Goal: Information Seeking & Learning: Learn about a topic

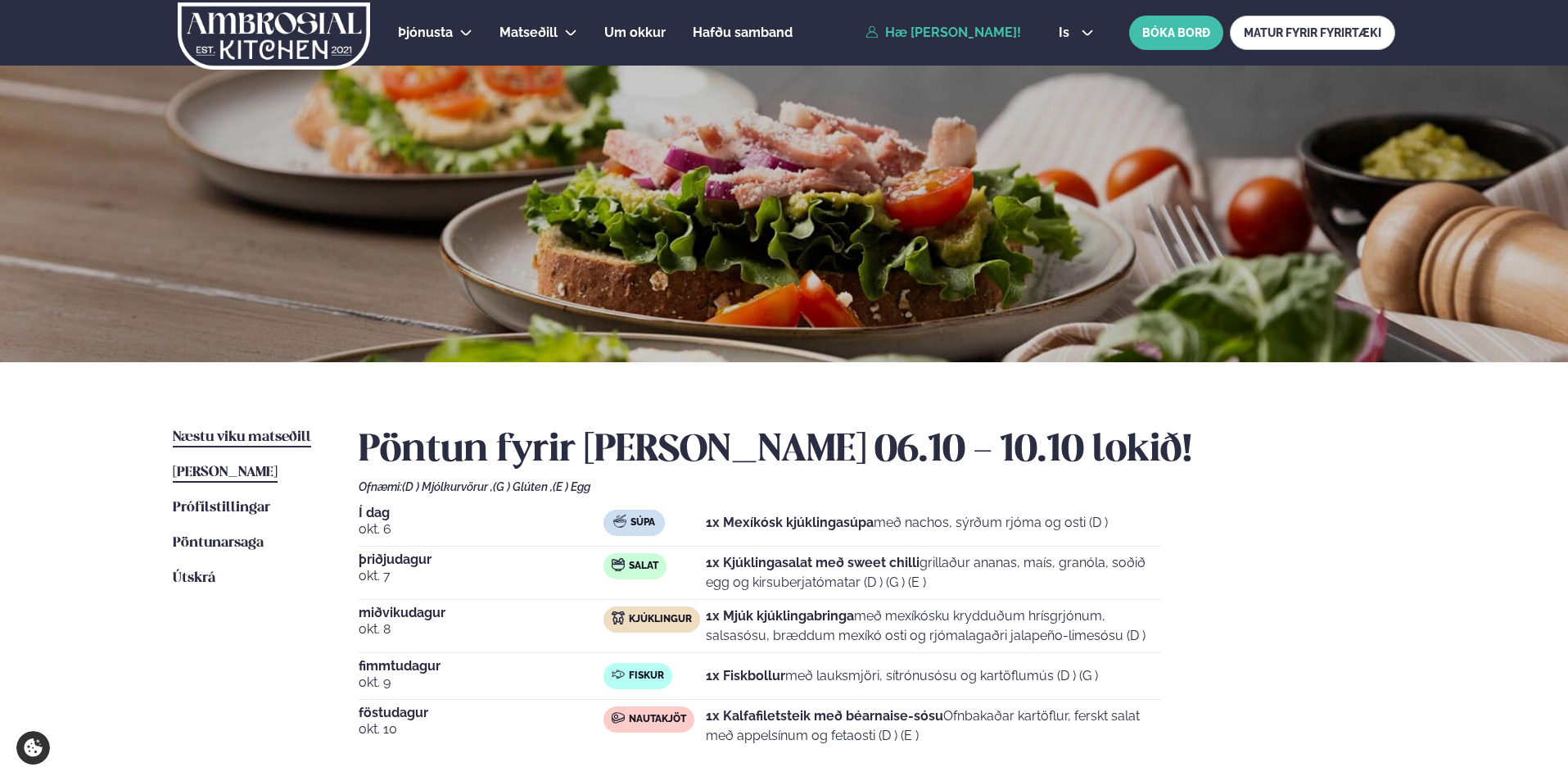
click at [238, 430] on span "Næstu viku matseðill" at bounding box center [242, 437] width 139 height 14
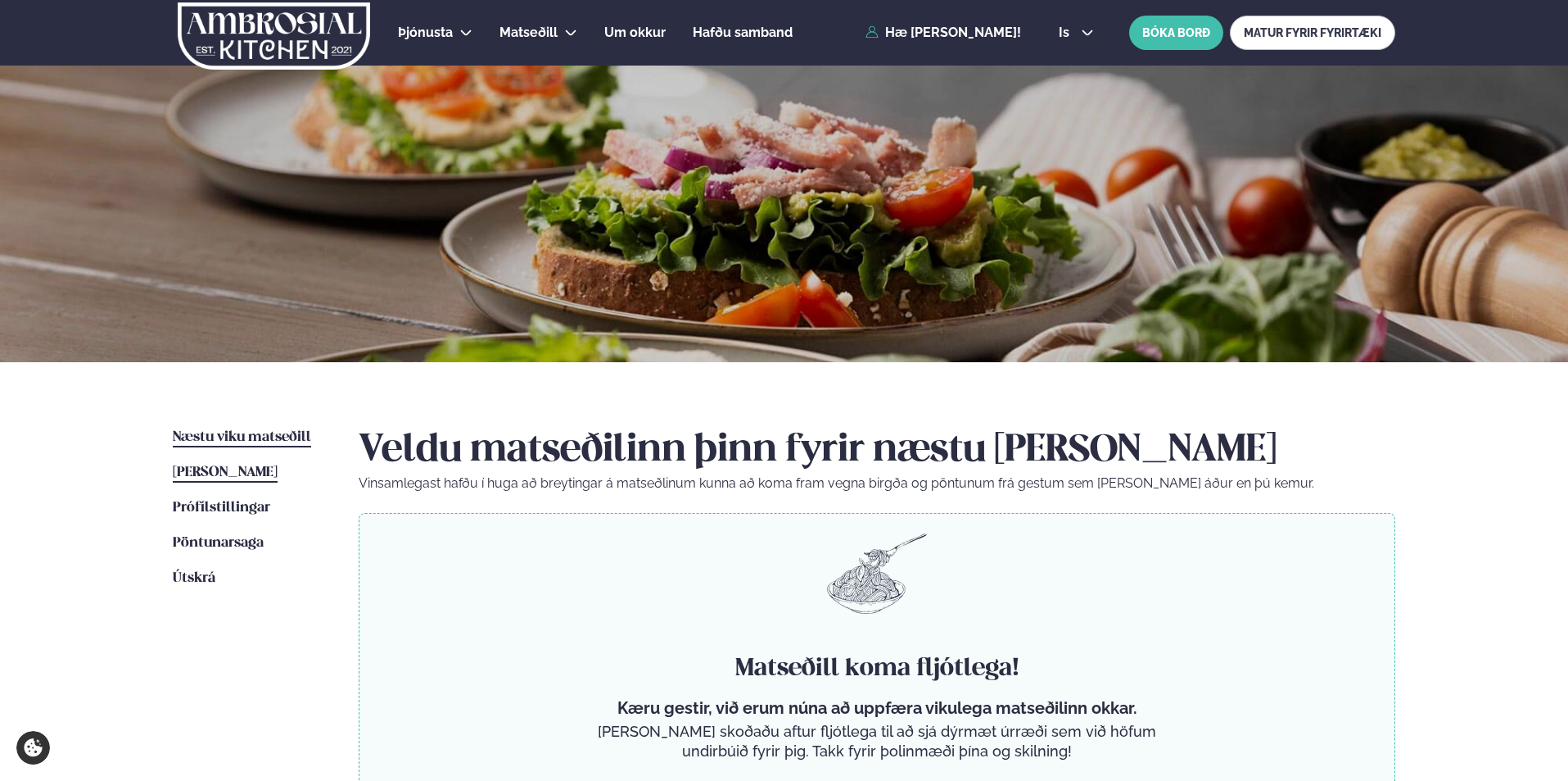
click at [201, 465] on span "[PERSON_NAME]" at bounding box center [225, 472] width 104 height 14
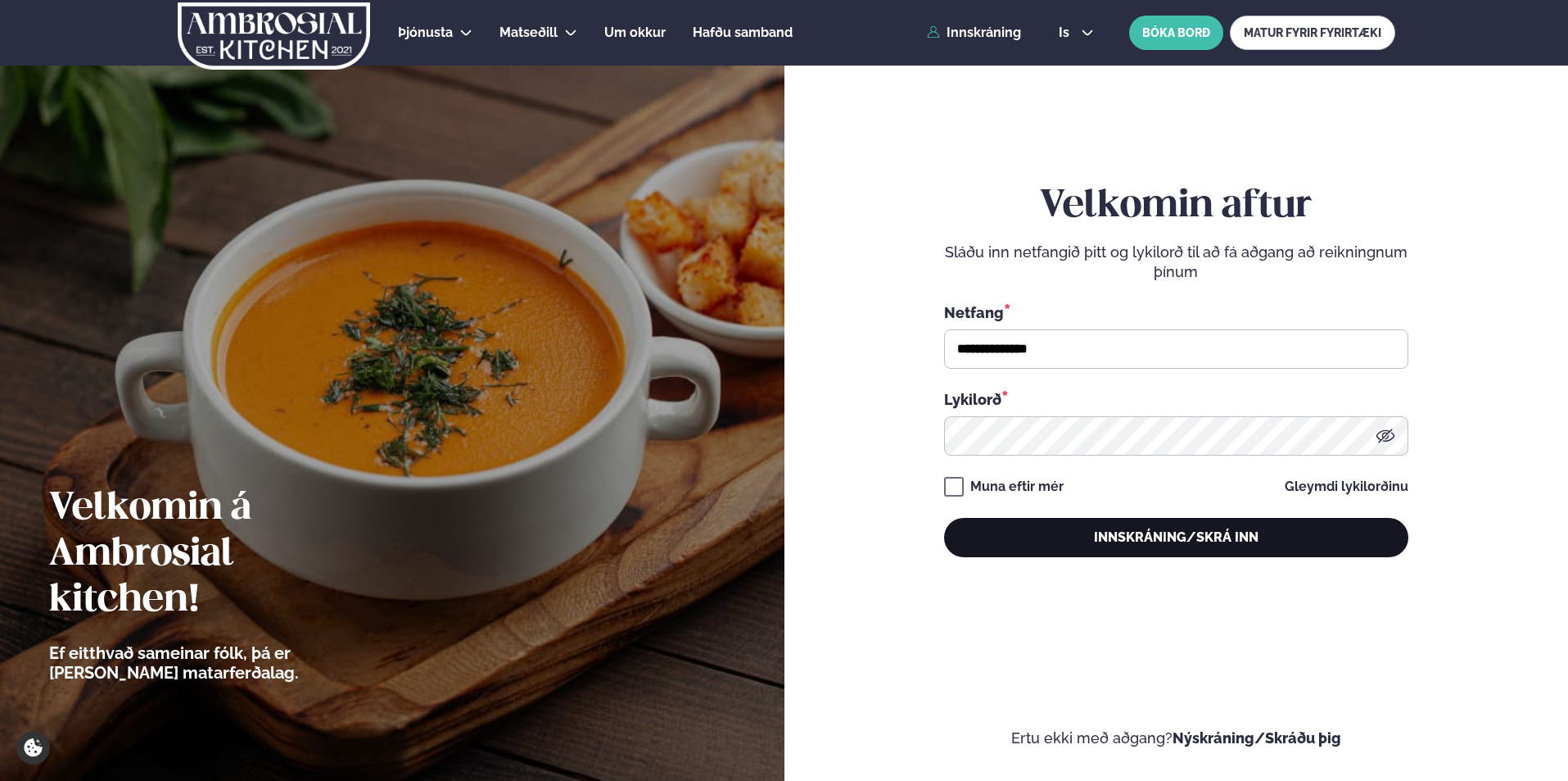
click at [1078, 532] on button "Innskráning/Skrá inn" at bounding box center [1176, 538] width 464 height 39
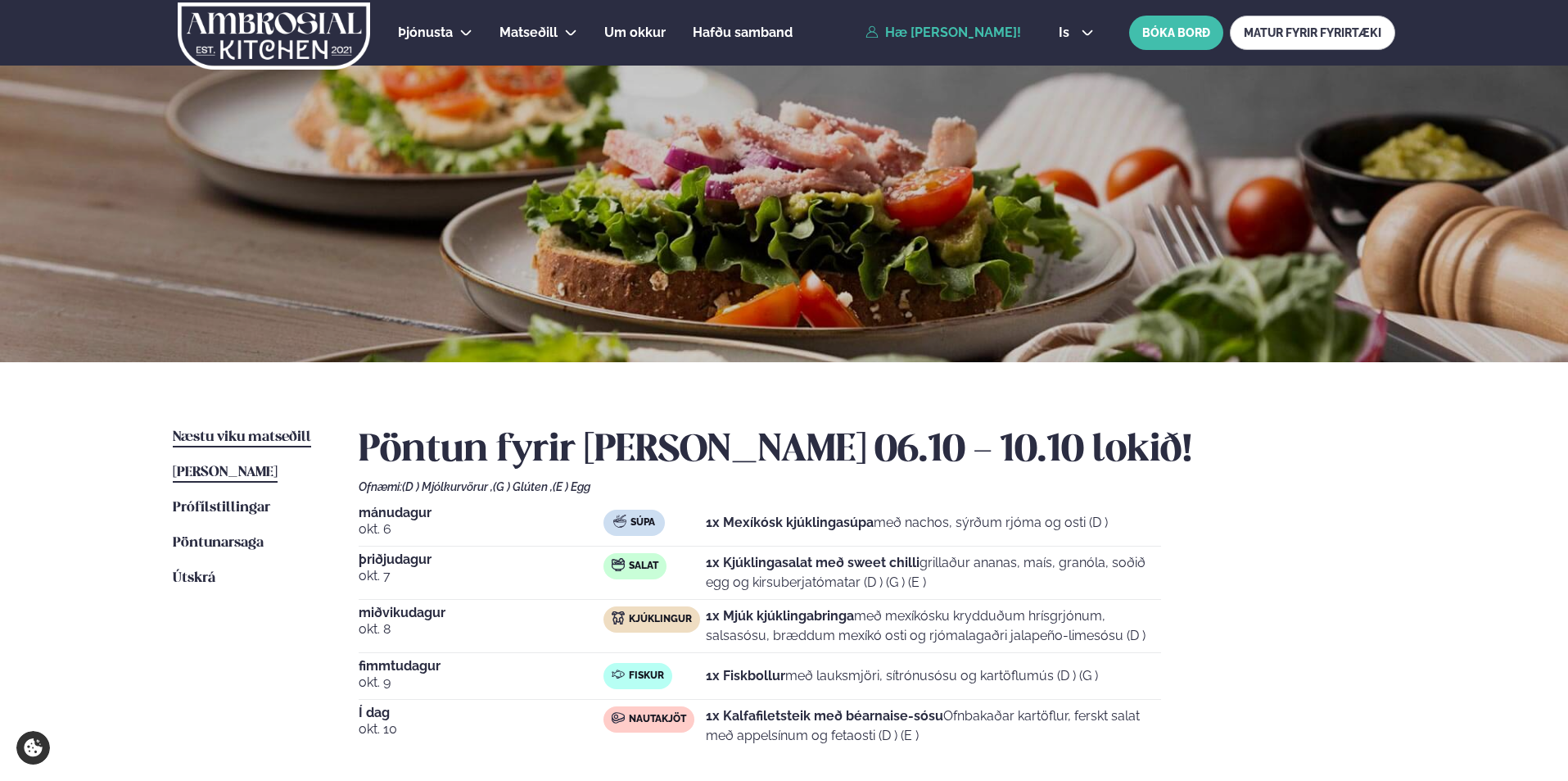
click at [275, 436] on span "Næstu viku matseðill" at bounding box center [242, 437] width 139 height 14
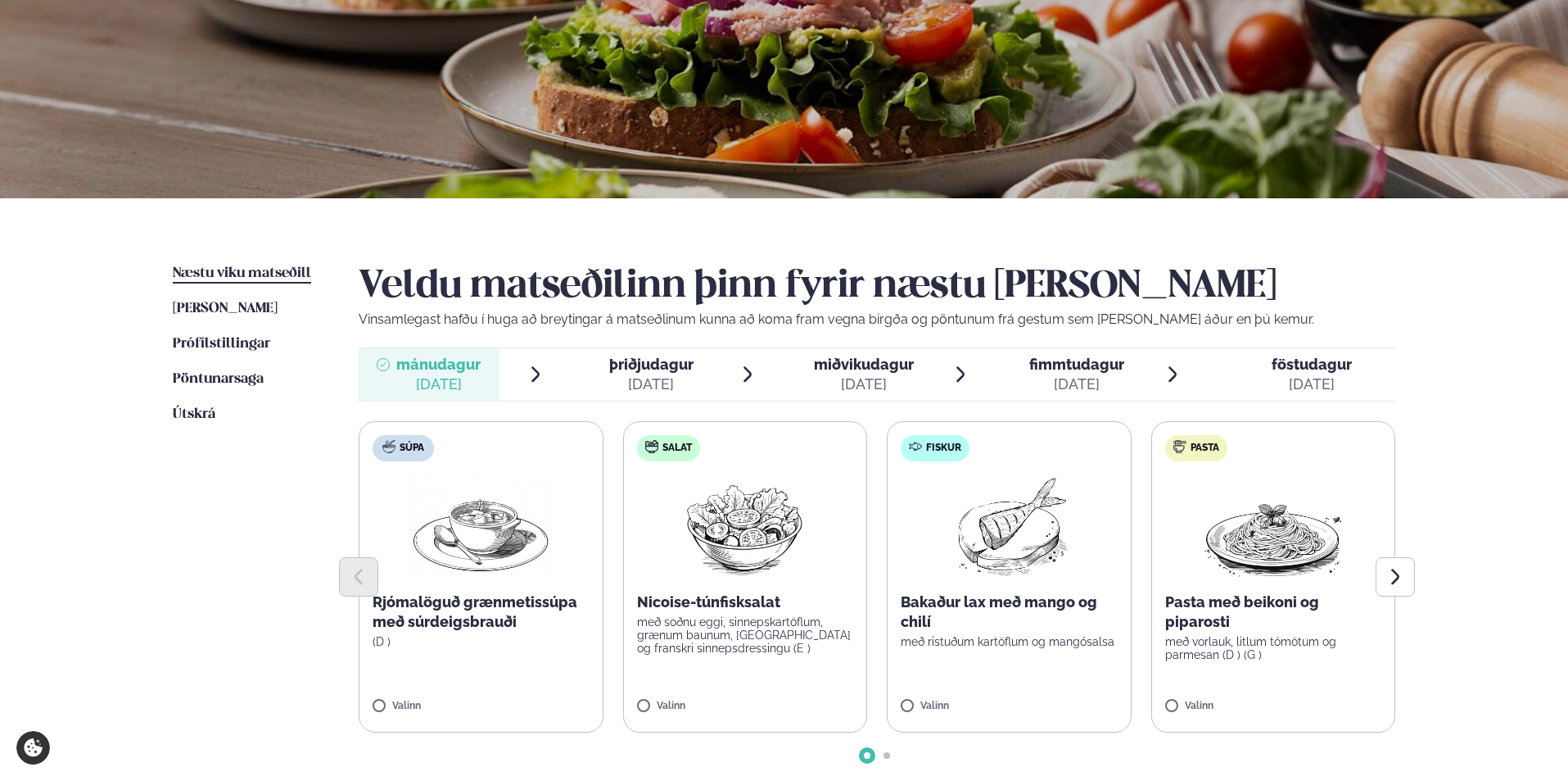
scroll to position [246, 0]
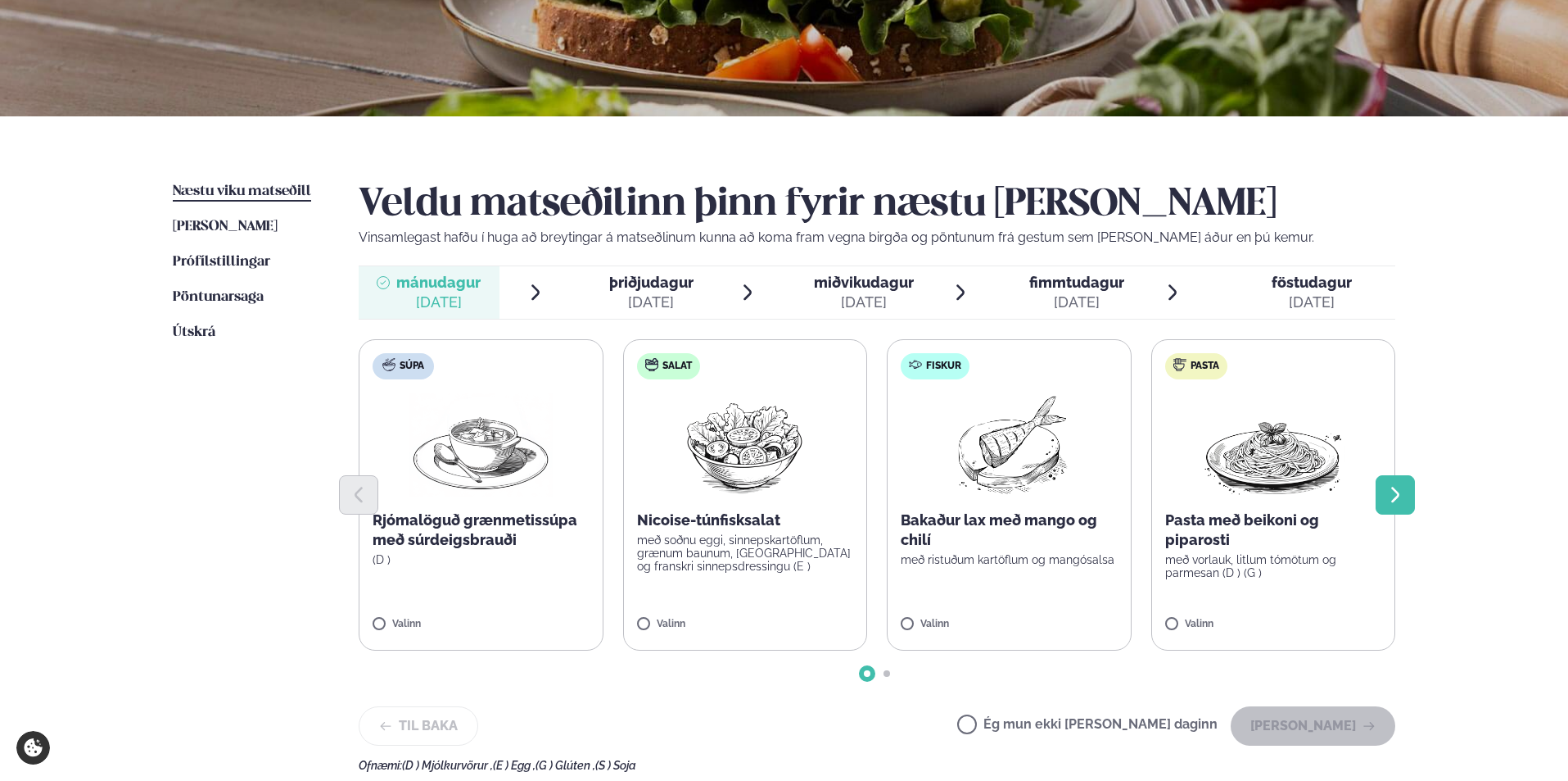
click at [1398, 493] on icon "Next slide" at bounding box center [1395, 494] width 9 height 15
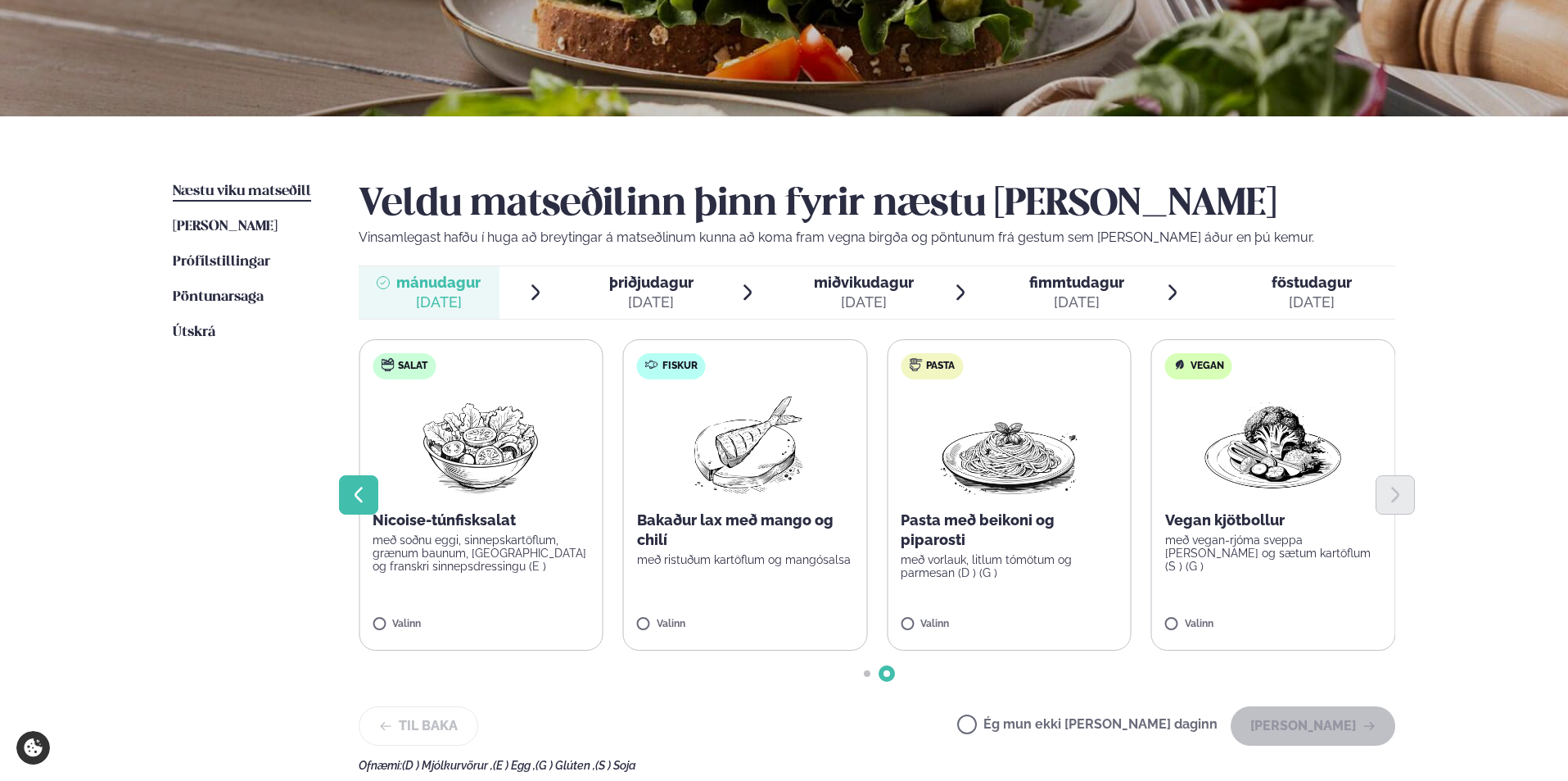
click at [364, 493] on icon "Previous slide" at bounding box center [358, 494] width 20 height 20
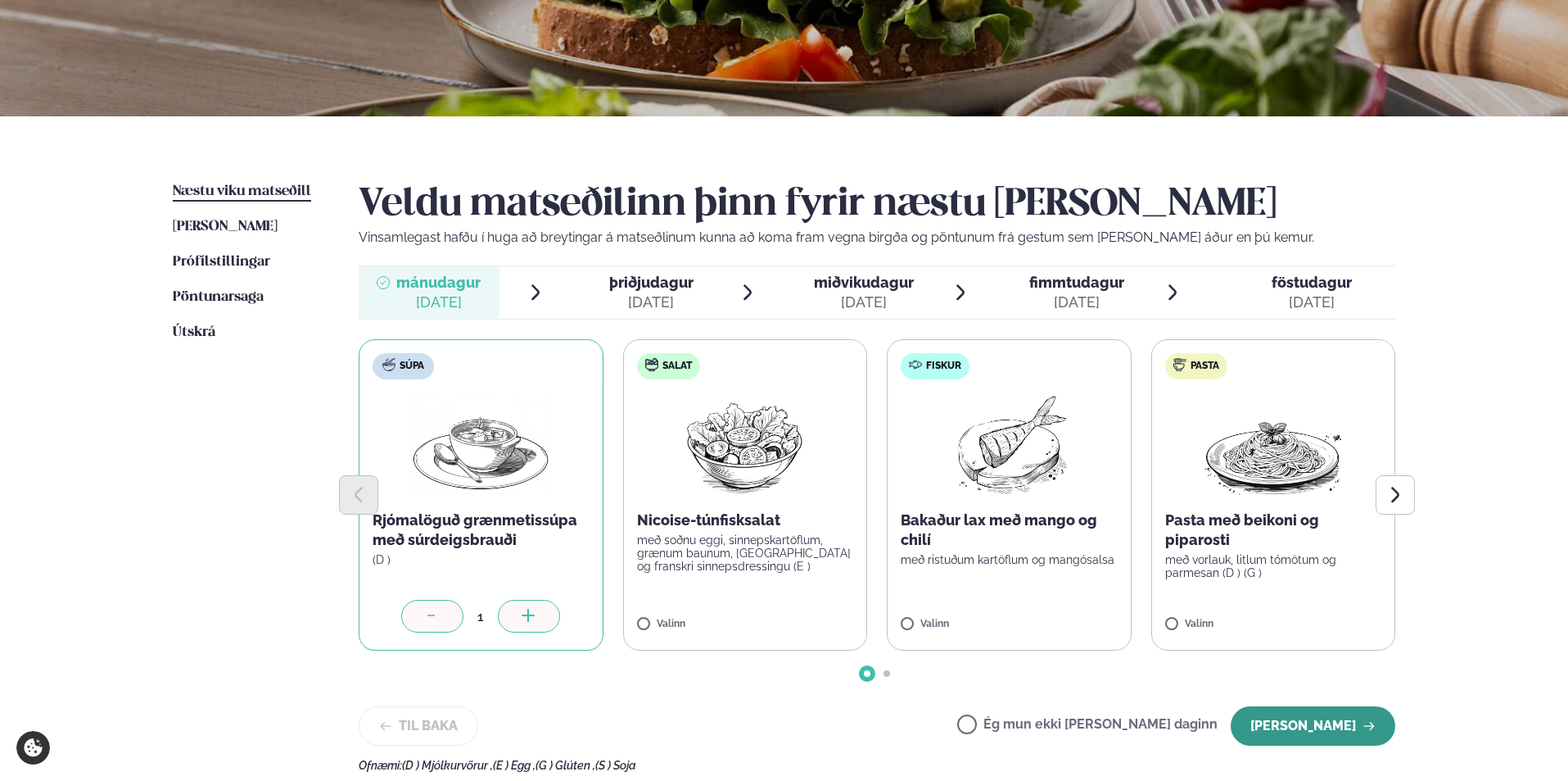
click at [1308, 722] on button "[PERSON_NAME]" at bounding box center [1313, 726] width 164 height 39
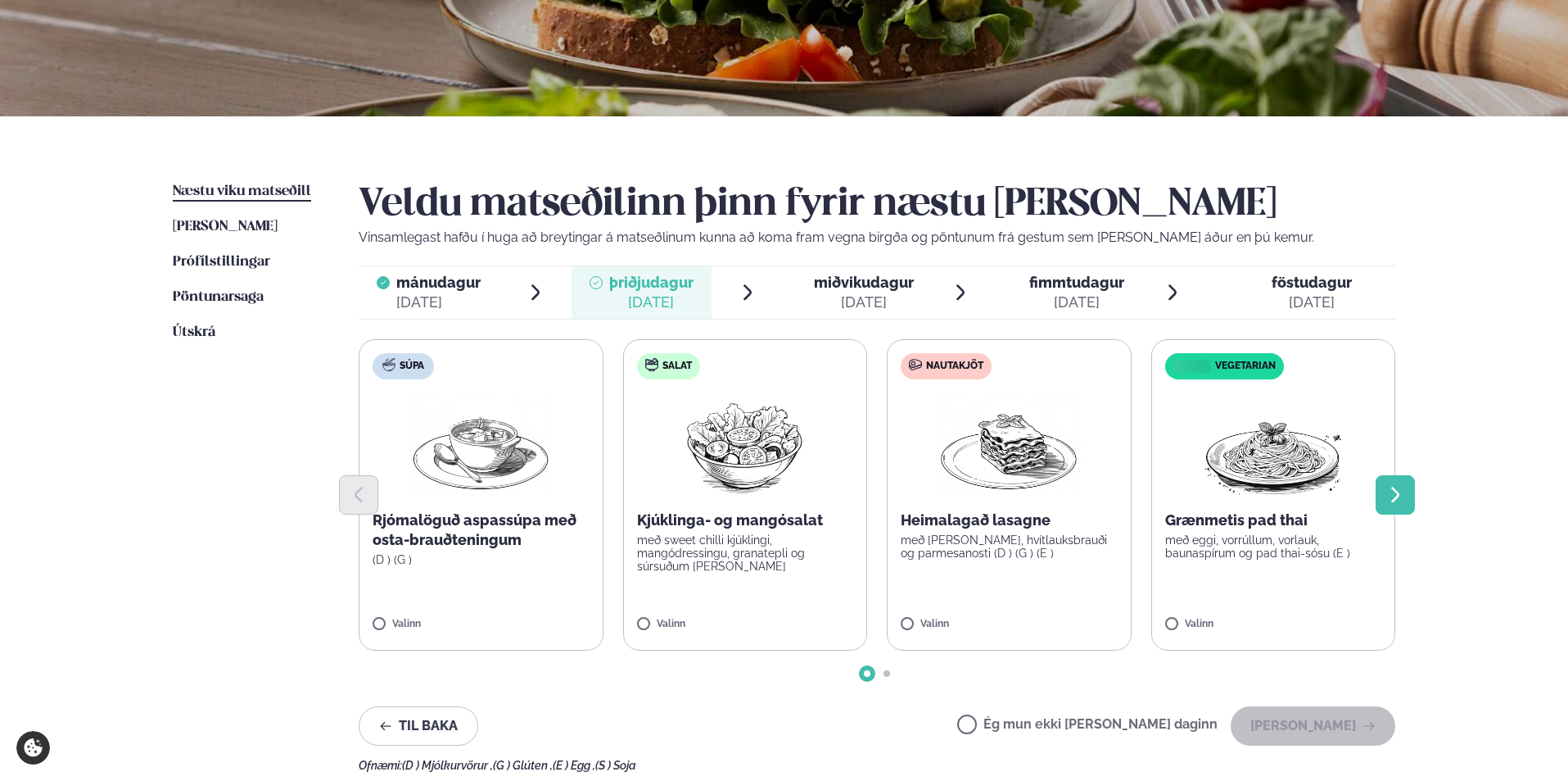
click at [1398, 488] on icon "Next slide" at bounding box center [1394, 494] width 20 height 20
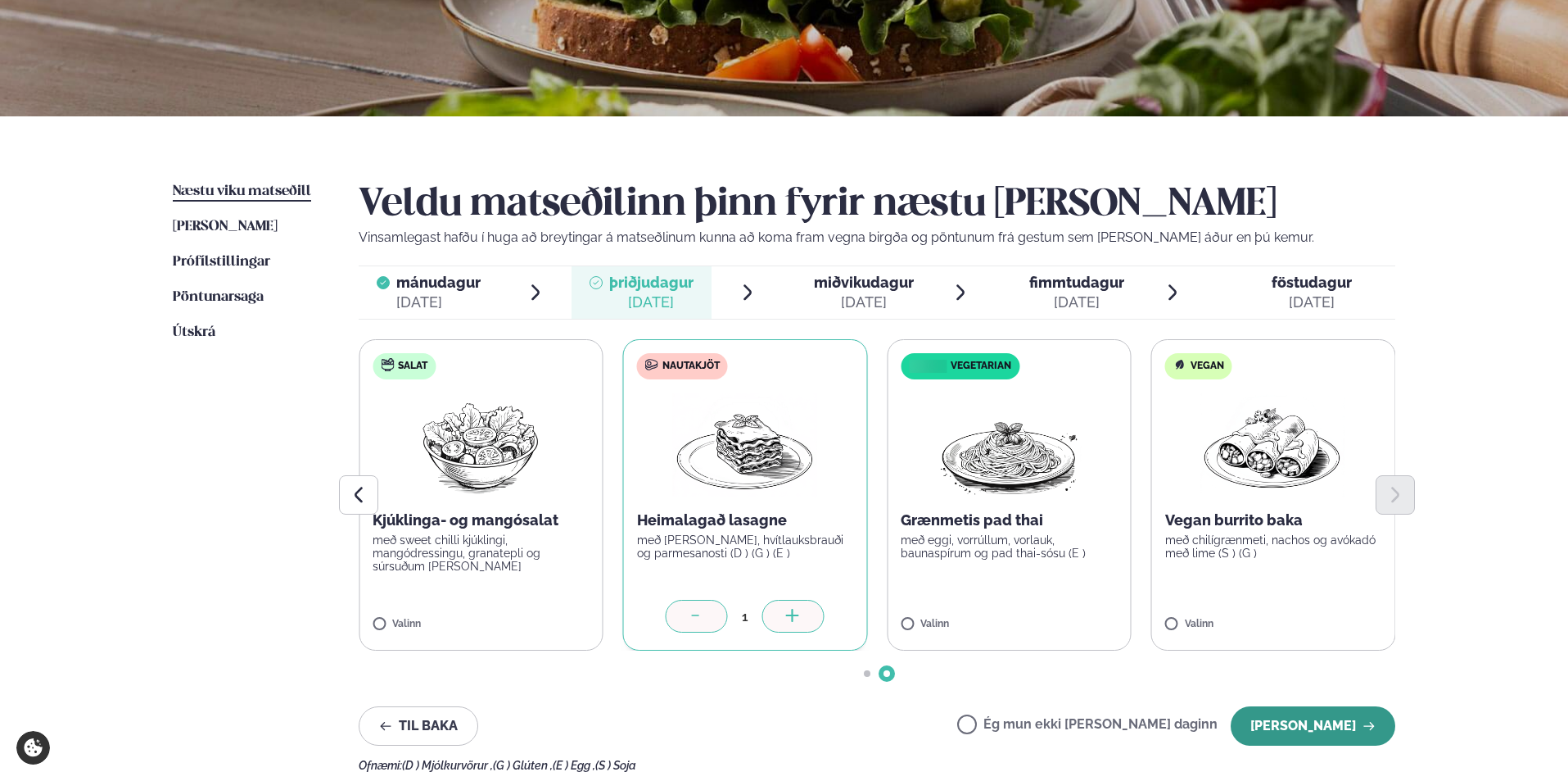
click at [1324, 725] on button "[PERSON_NAME]" at bounding box center [1313, 726] width 164 height 39
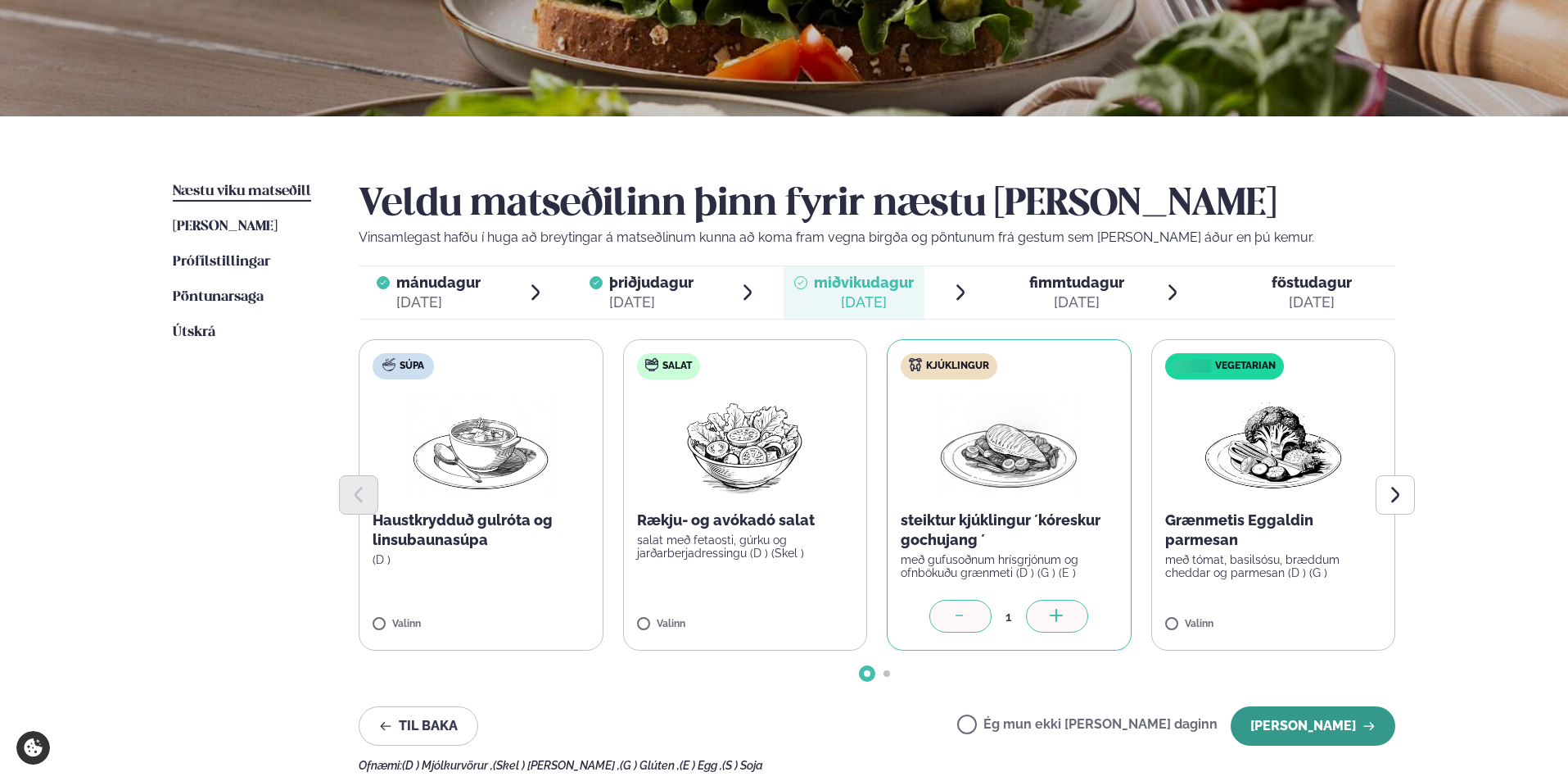
click at [1306, 727] on button "[PERSON_NAME]" at bounding box center [1313, 726] width 164 height 39
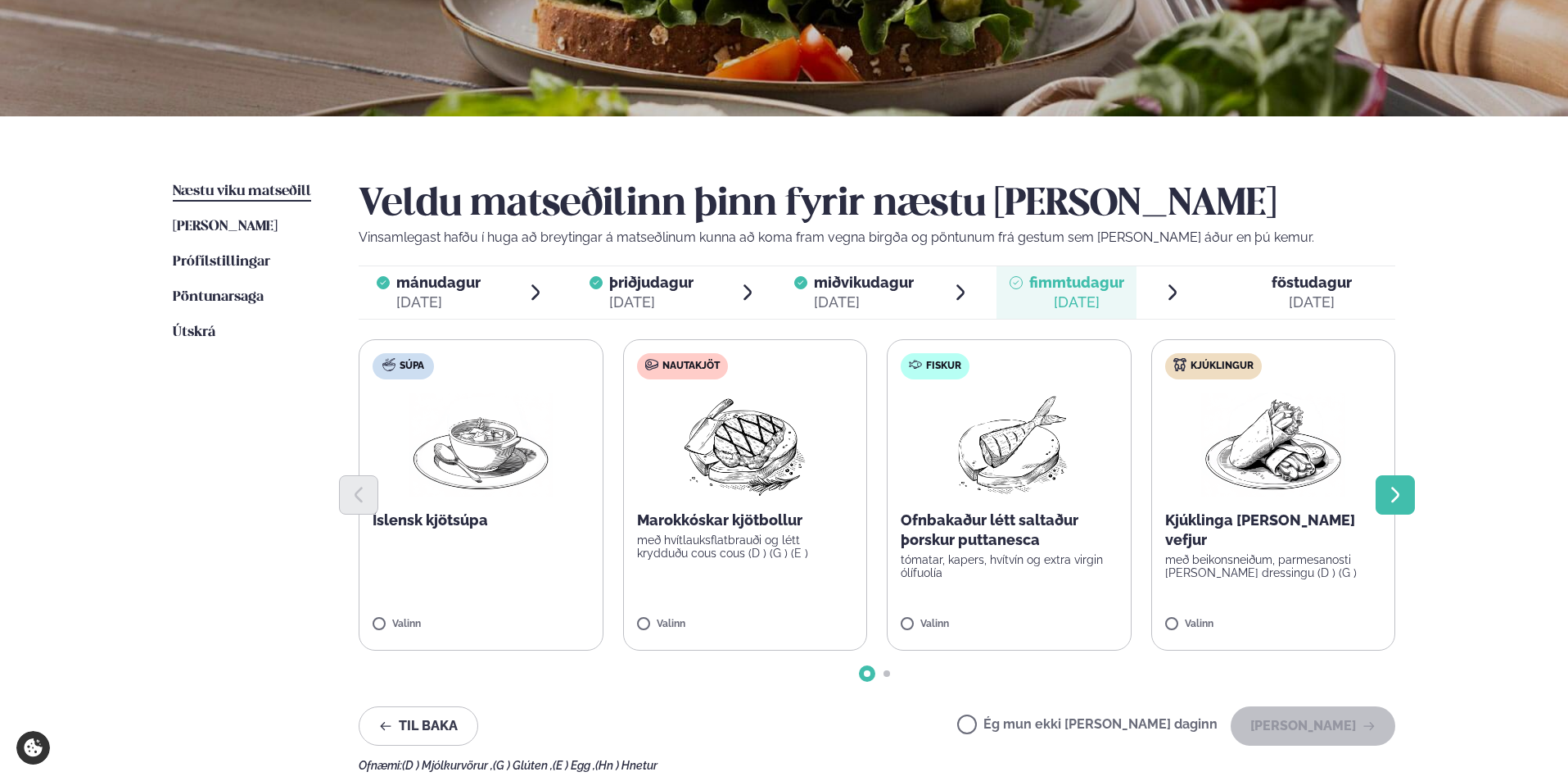
click at [1389, 488] on icon "Next slide" at bounding box center [1394, 494] width 20 height 20
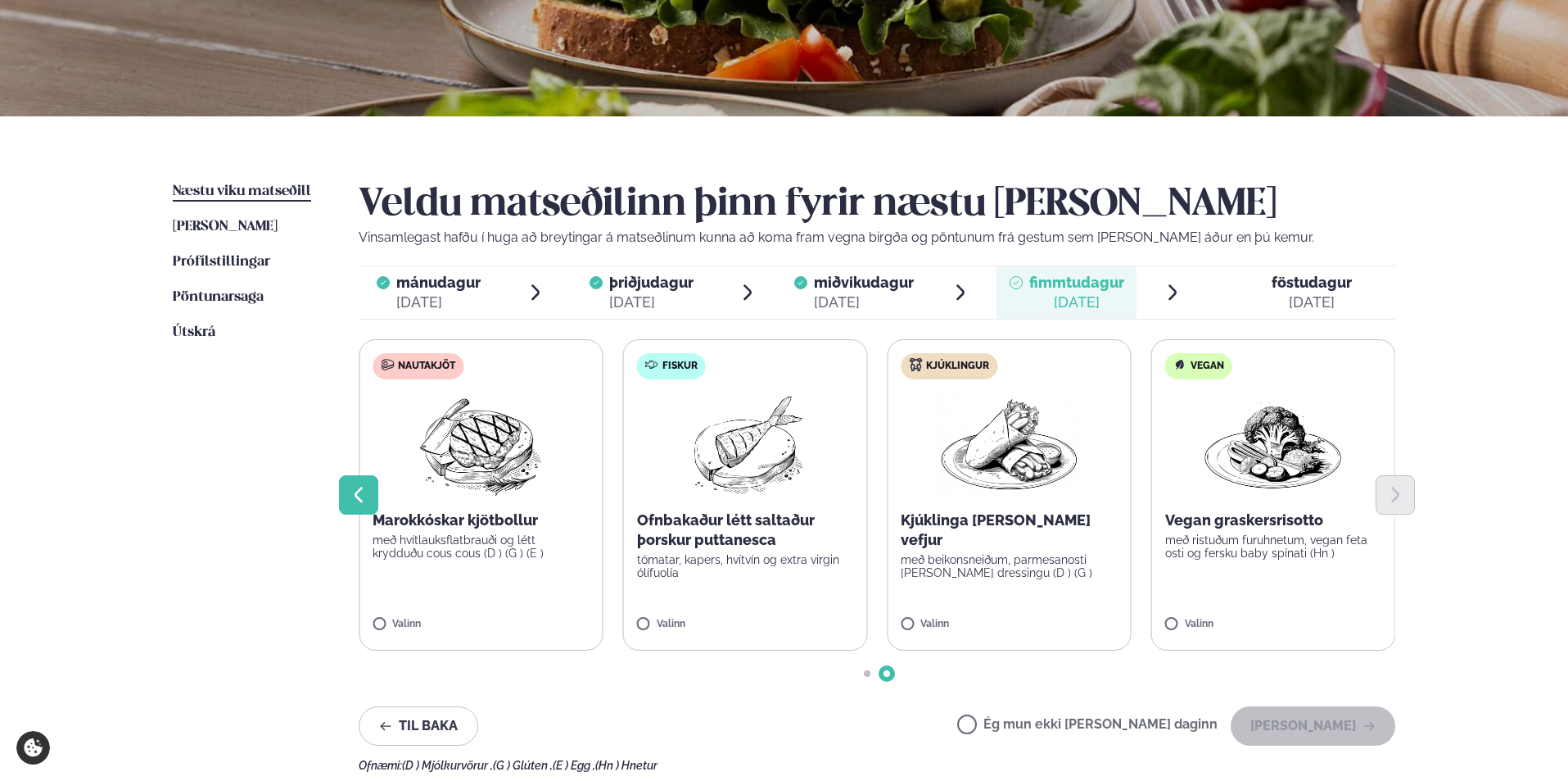
click at [355, 487] on icon "Previous slide" at bounding box center [358, 494] width 20 height 20
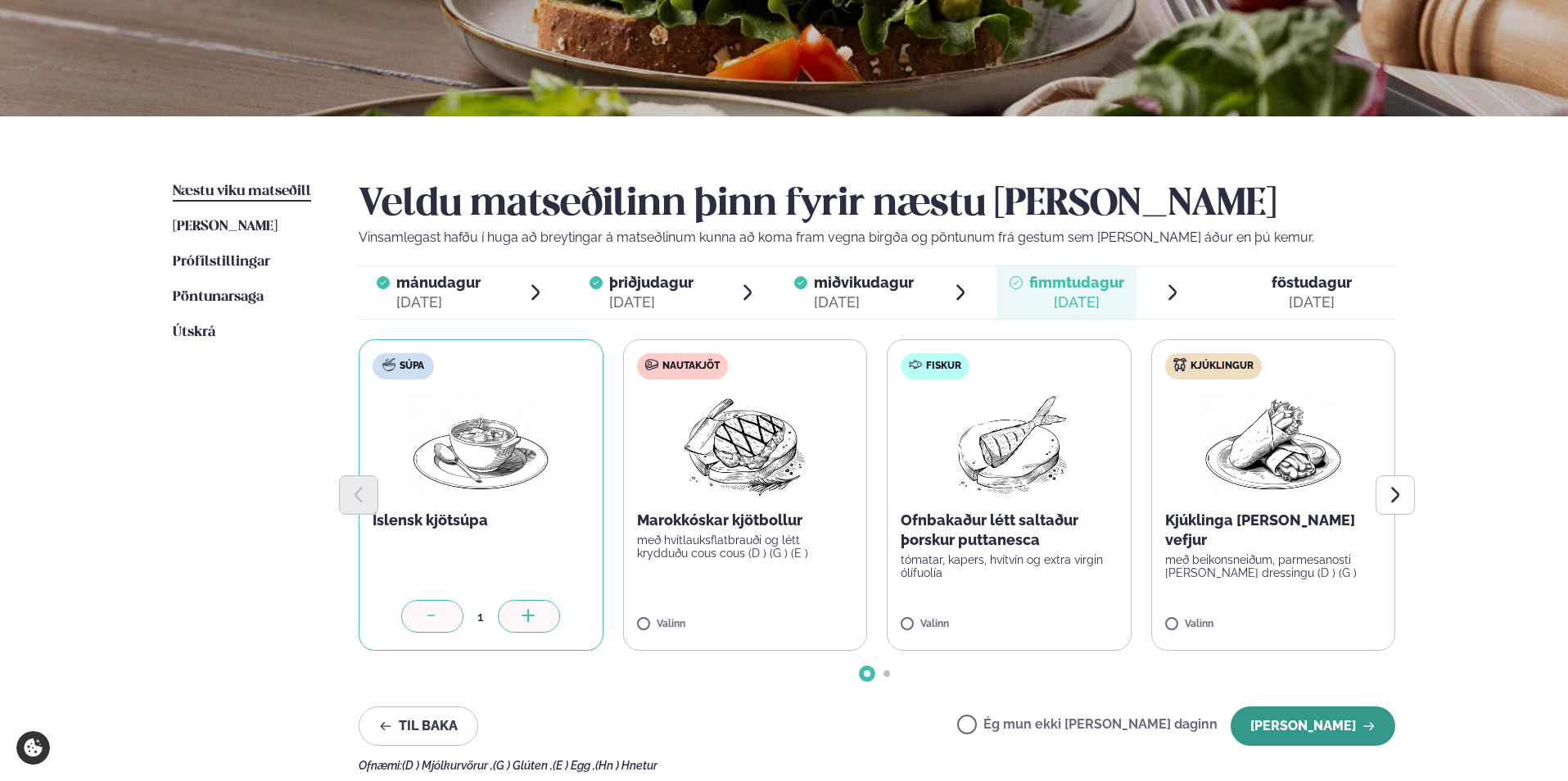
click at [1330, 725] on button "[PERSON_NAME]" at bounding box center [1313, 726] width 164 height 39
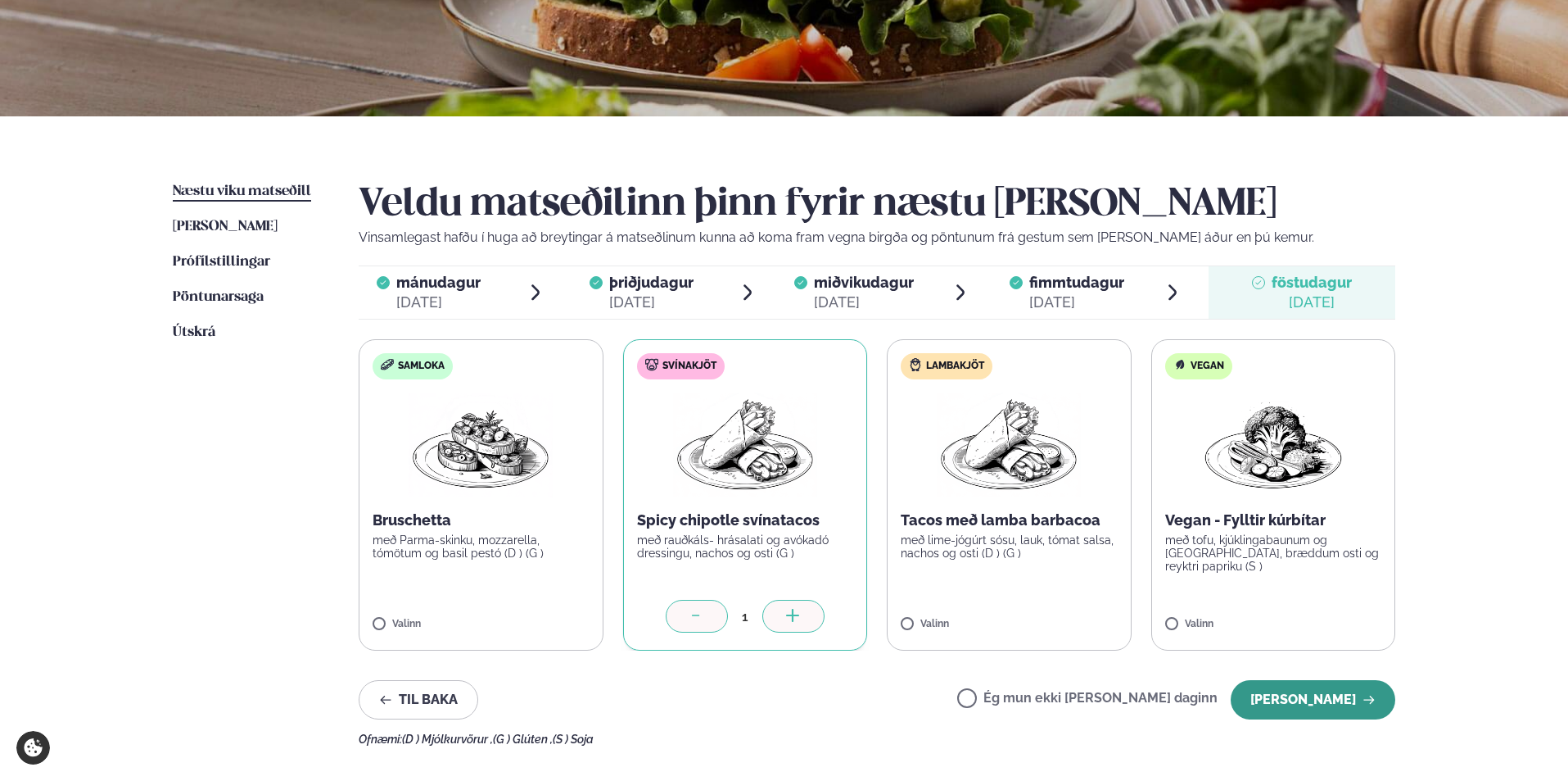
click at [1320, 695] on button "[PERSON_NAME]" at bounding box center [1313, 700] width 164 height 39
